Goal: Transaction & Acquisition: Purchase product/service

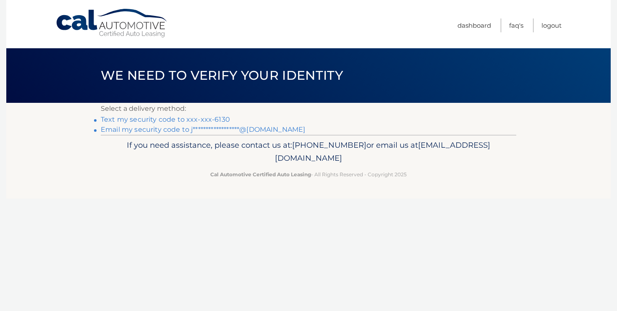
click at [217, 118] on link "Text my security code to xxx-xxx-6130" at bounding box center [165, 119] width 129 height 8
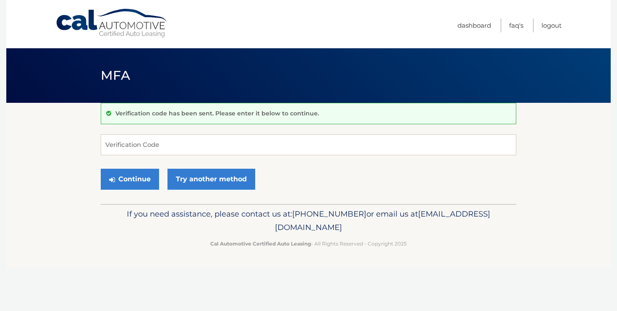
click at [198, 128] on div "Verification code has been sent. Please enter it below to continue. Verificatio…" at bounding box center [309, 153] width 416 height 101
click at [196, 139] on input "Verification Code" at bounding box center [309, 144] width 416 height 21
paste input "232837"
type input "232837"
click at [143, 176] on button "Continue" at bounding box center [130, 179] width 58 height 21
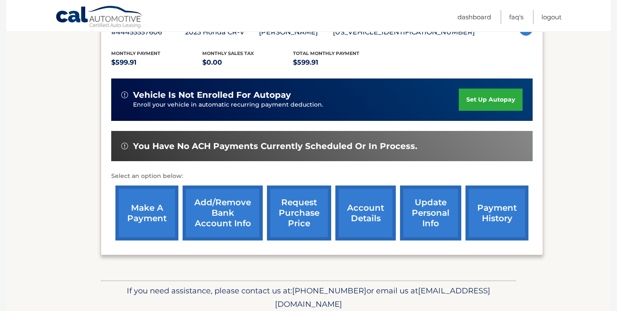
scroll to position [168, 0]
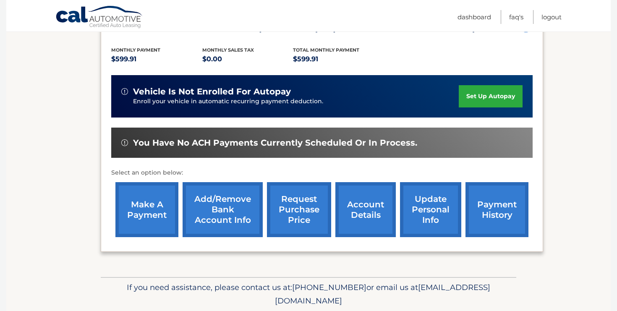
click at [150, 218] on link "make a payment" at bounding box center [146, 209] width 63 height 55
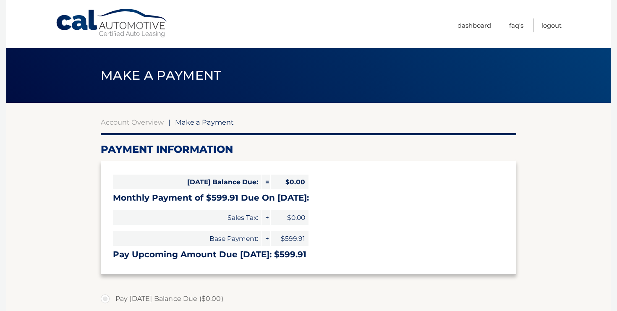
select select "ZDY1YTgzNTEtOTNjMy00N2JiLTgwNDAtZmY4MmIyMzVjNDU5"
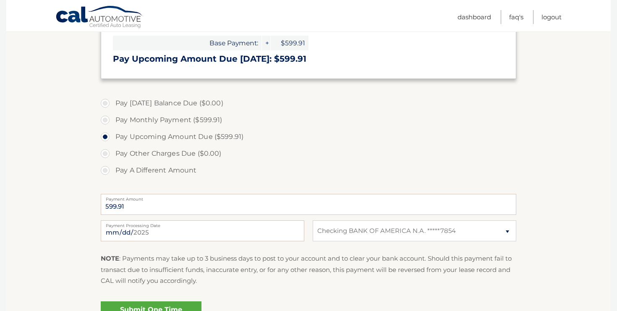
scroll to position [201, 0]
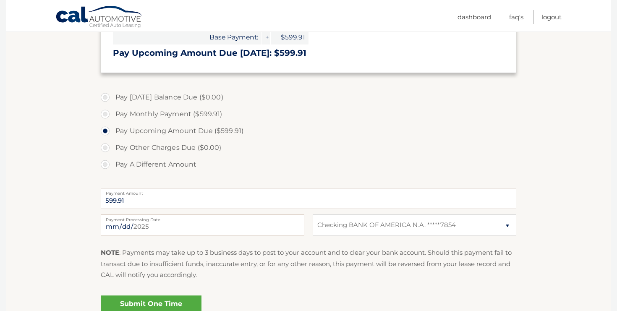
click at [161, 304] on link "Submit One Time Payment" at bounding box center [151, 308] width 101 height 27
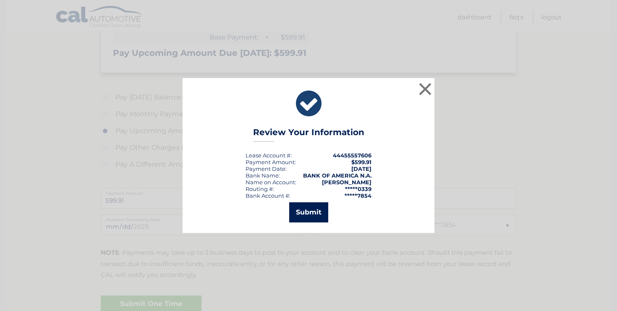
click at [316, 210] on button "Submit" at bounding box center [308, 212] width 39 height 20
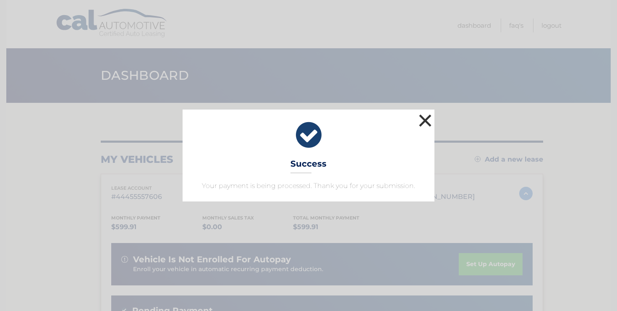
click at [423, 124] on button "×" at bounding box center [425, 120] width 17 height 17
